Goal: Task Accomplishment & Management: Manage account settings

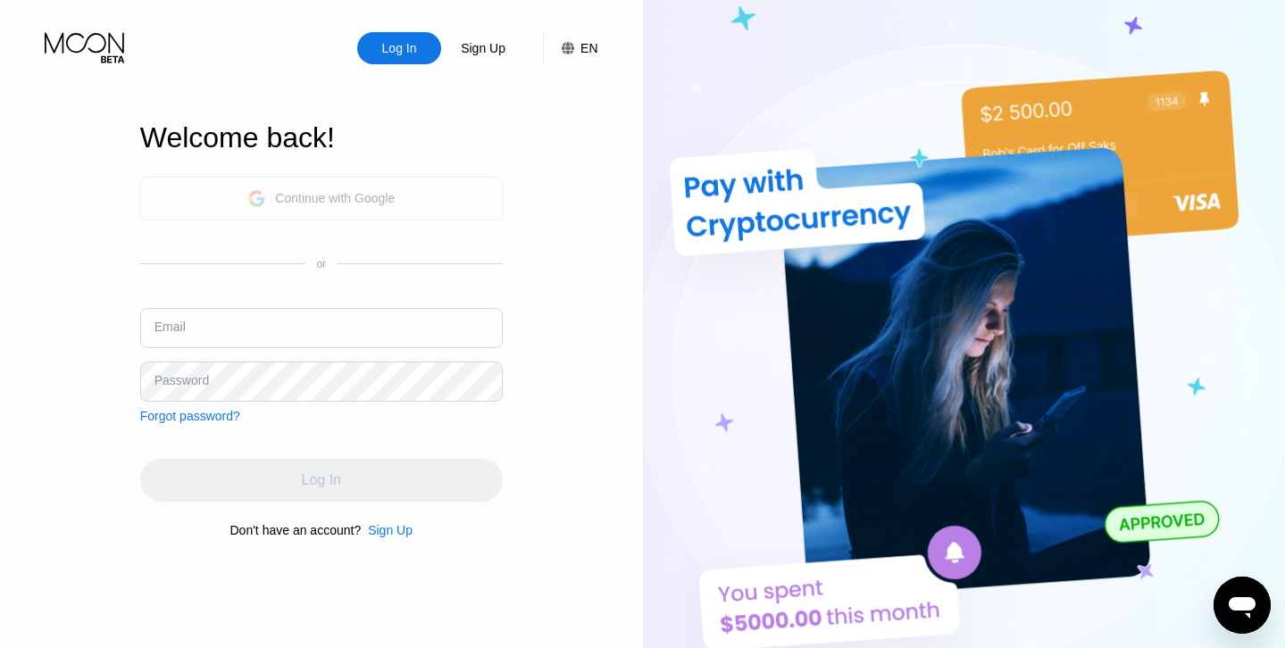
click at [458, 202] on div "Continue with Google" at bounding box center [321, 199] width 362 height 44
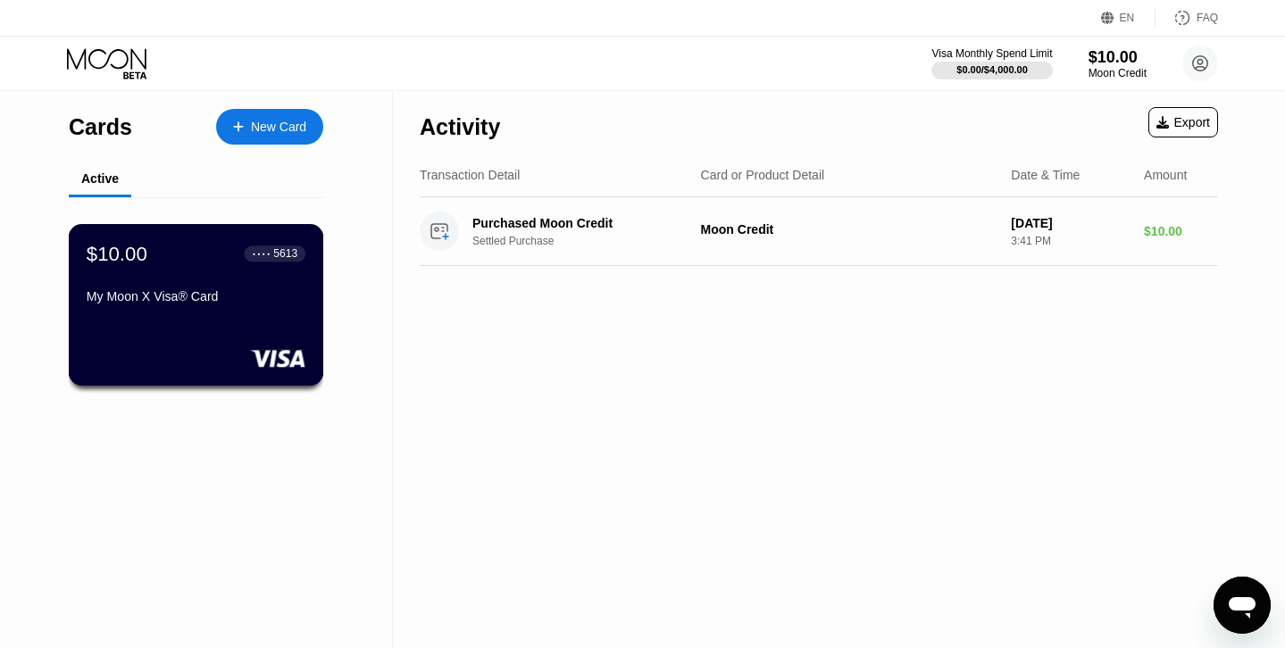
click at [262, 303] on div "My Moon X Visa® Card" at bounding box center [196, 296] width 219 height 14
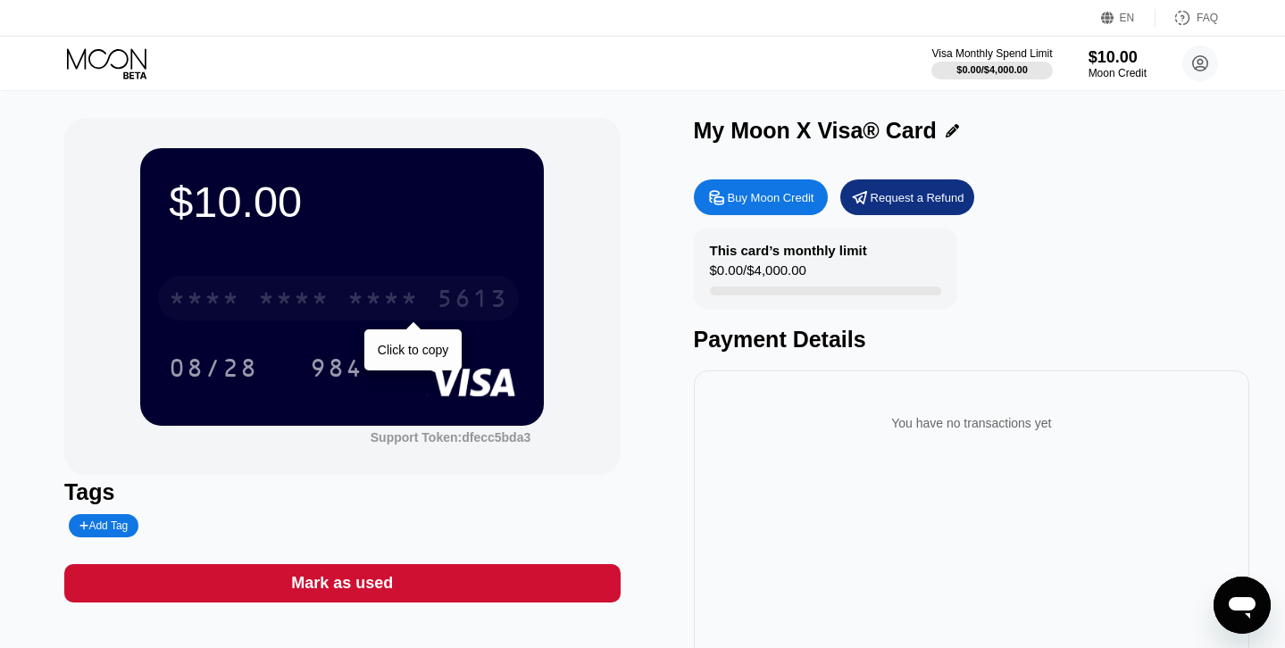
click at [360, 307] on div "* * * *" at bounding box center [382, 301] width 71 height 29
